Goal: Task Accomplishment & Management: Use online tool/utility

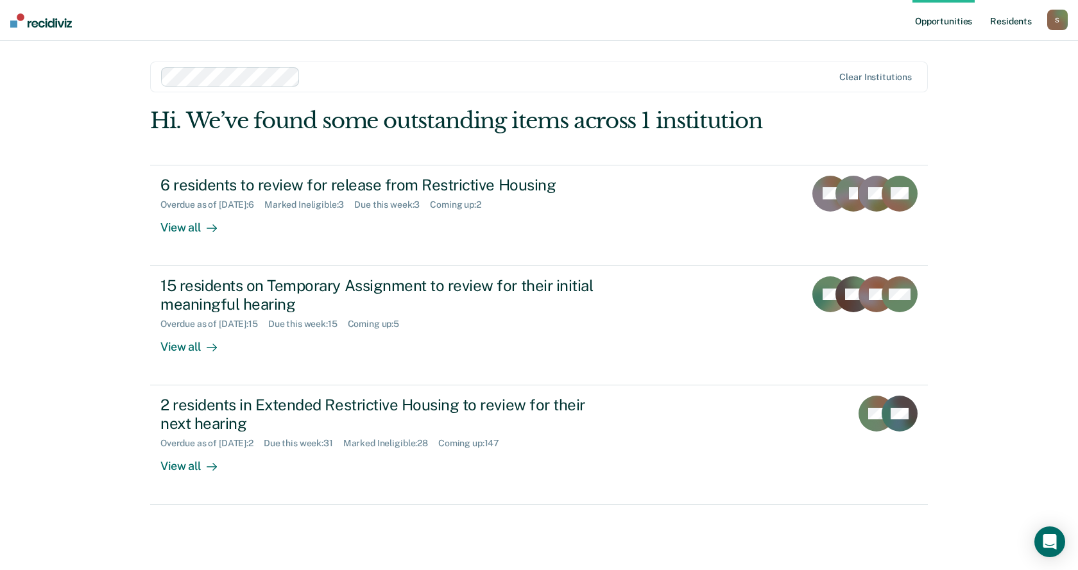
click at [1011, 15] on link "Resident s" at bounding box center [1010, 20] width 47 height 41
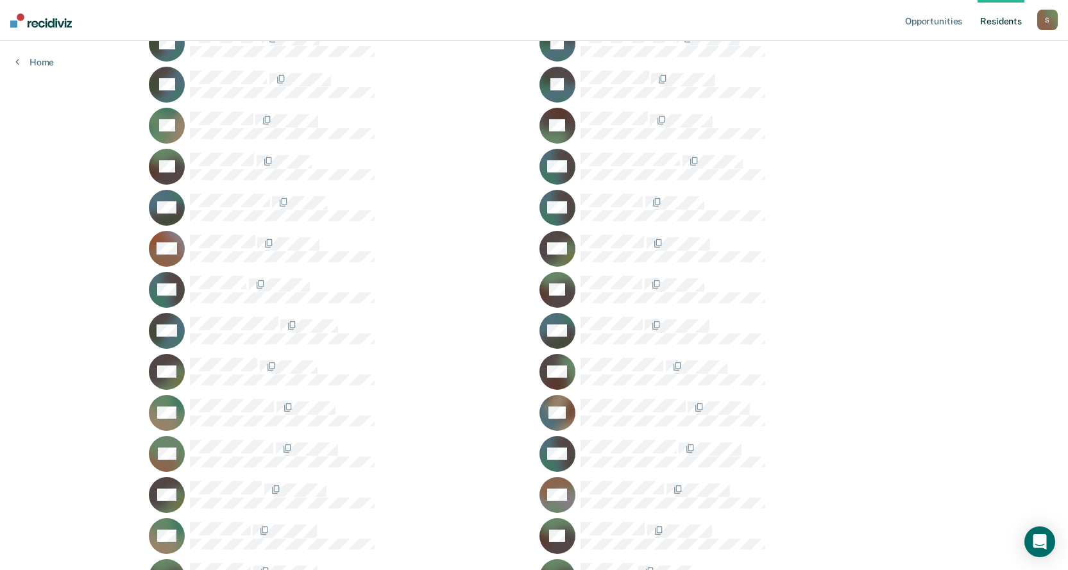
scroll to position [15066, 0]
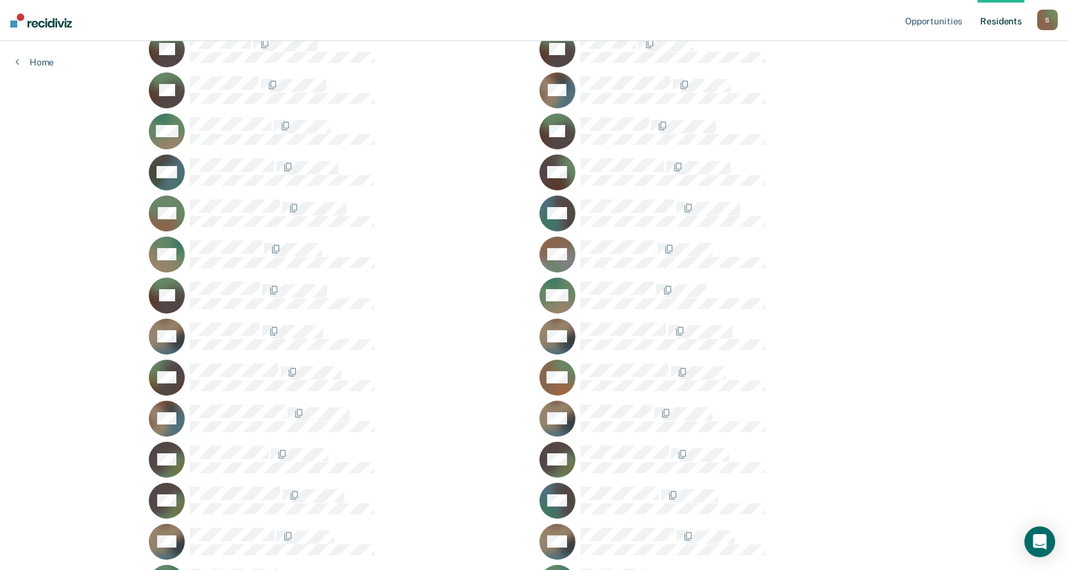
scroll to position [15851, 0]
